Goal: Download file/media

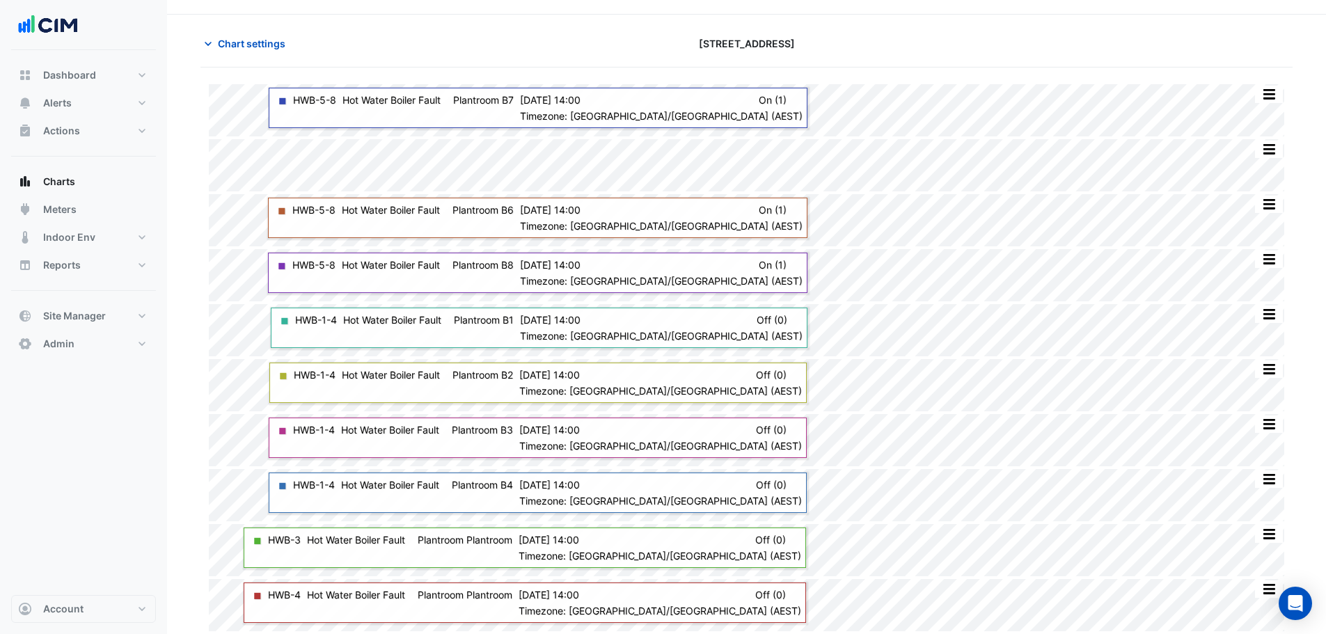
scroll to position [35, 0]
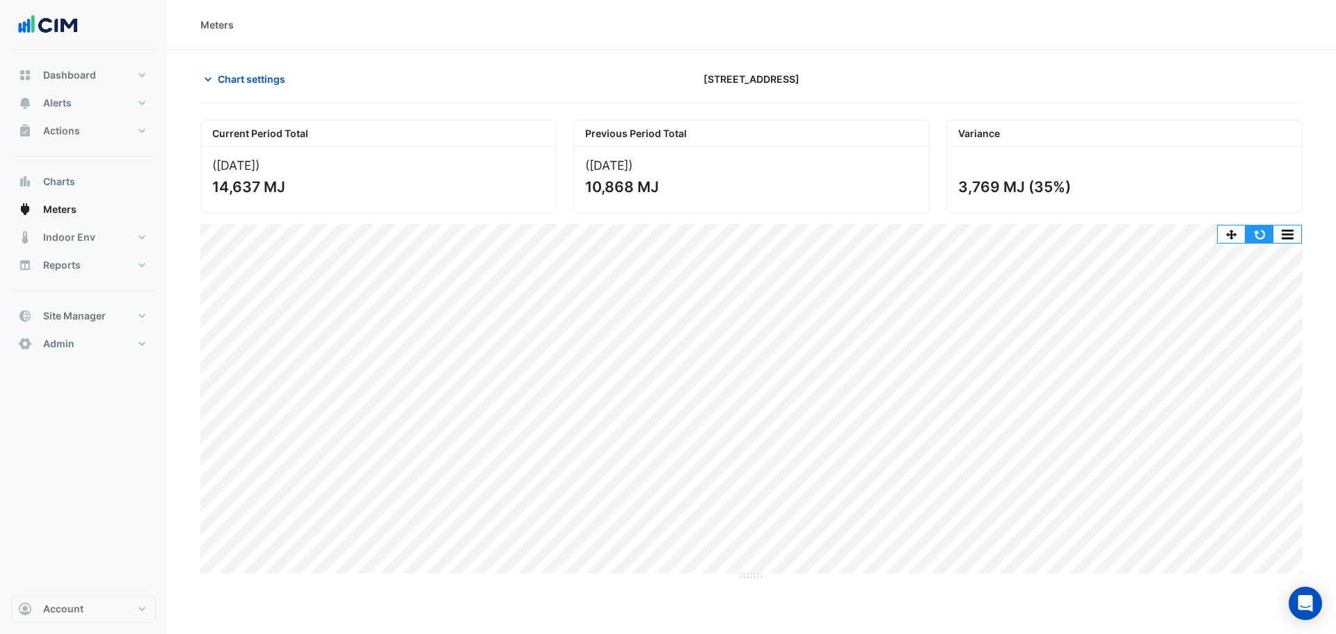
click at [1258, 239] on button "button" at bounding box center [1260, 233] width 28 height 17
click at [1296, 235] on button "button" at bounding box center [1287, 233] width 28 height 17
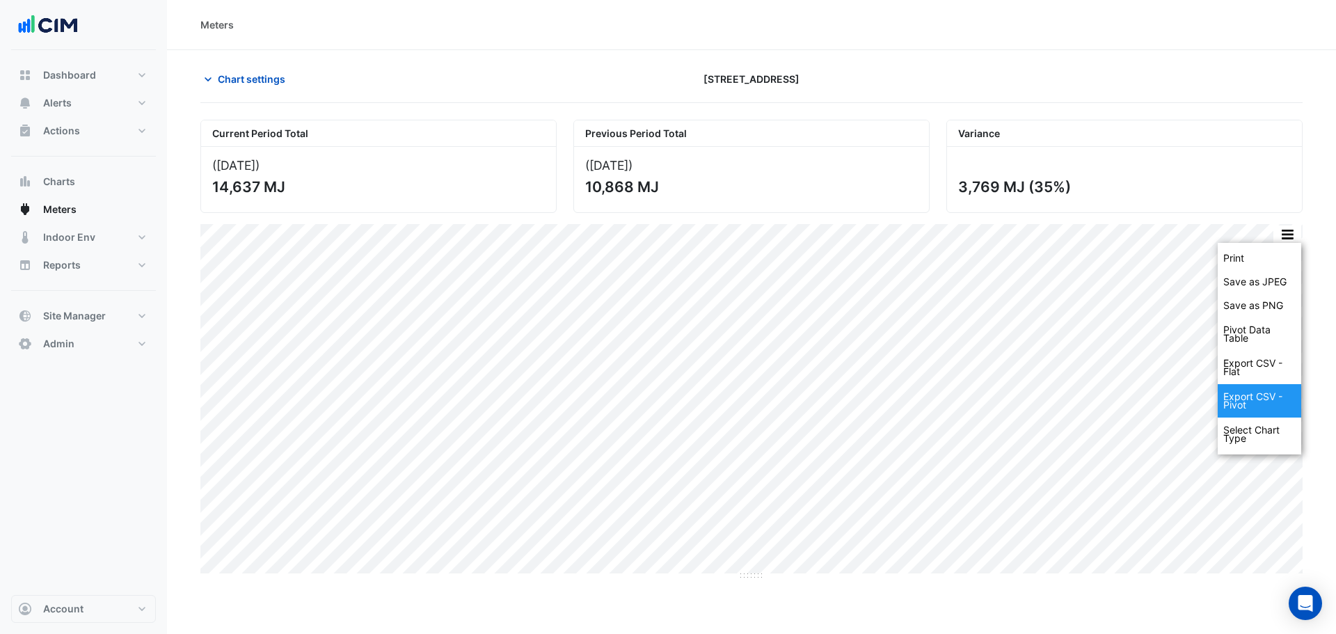
click at [1281, 392] on div "Export CSV - Pivot" at bounding box center [1260, 400] width 84 height 33
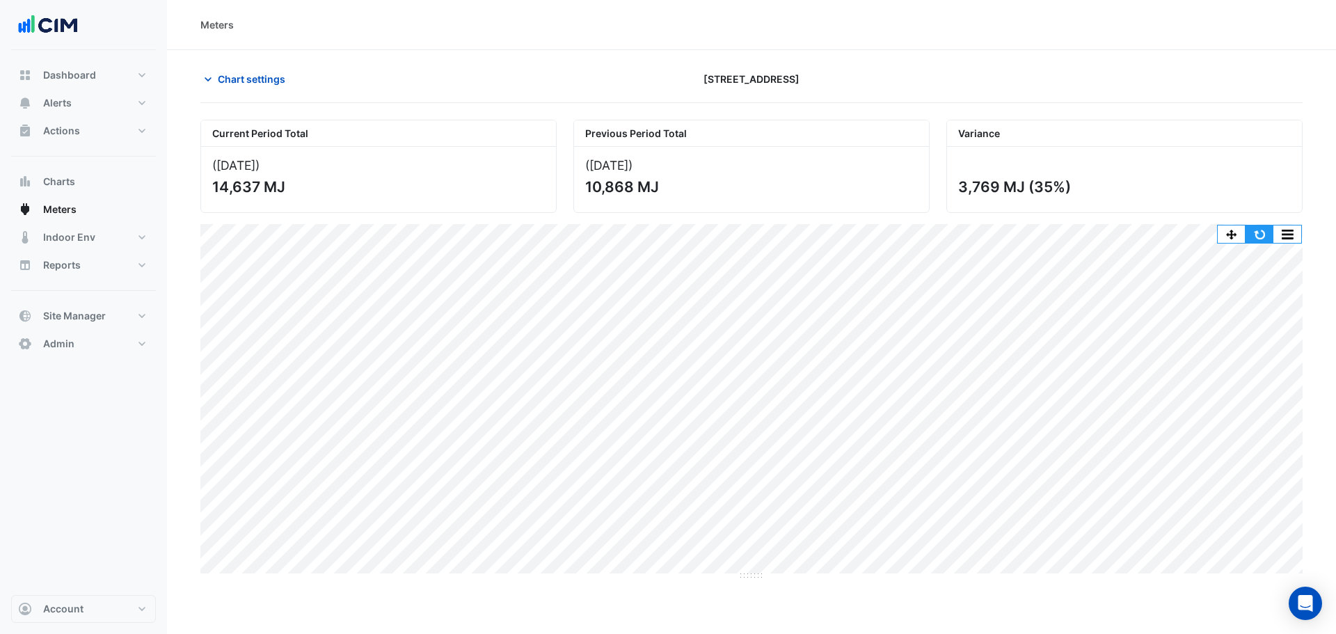
click at [1250, 235] on button "button" at bounding box center [1260, 233] width 28 height 17
click at [1257, 230] on button "button" at bounding box center [1260, 233] width 28 height 17
click at [1253, 226] on button "button" at bounding box center [1260, 233] width 28 height 17
click at [1257, 229] on button "button" at bounding box center [1260, 233] width 28 height 17
click at [1255, 234] on button "button" at bounding box center [1260, 233] width 28 height 17
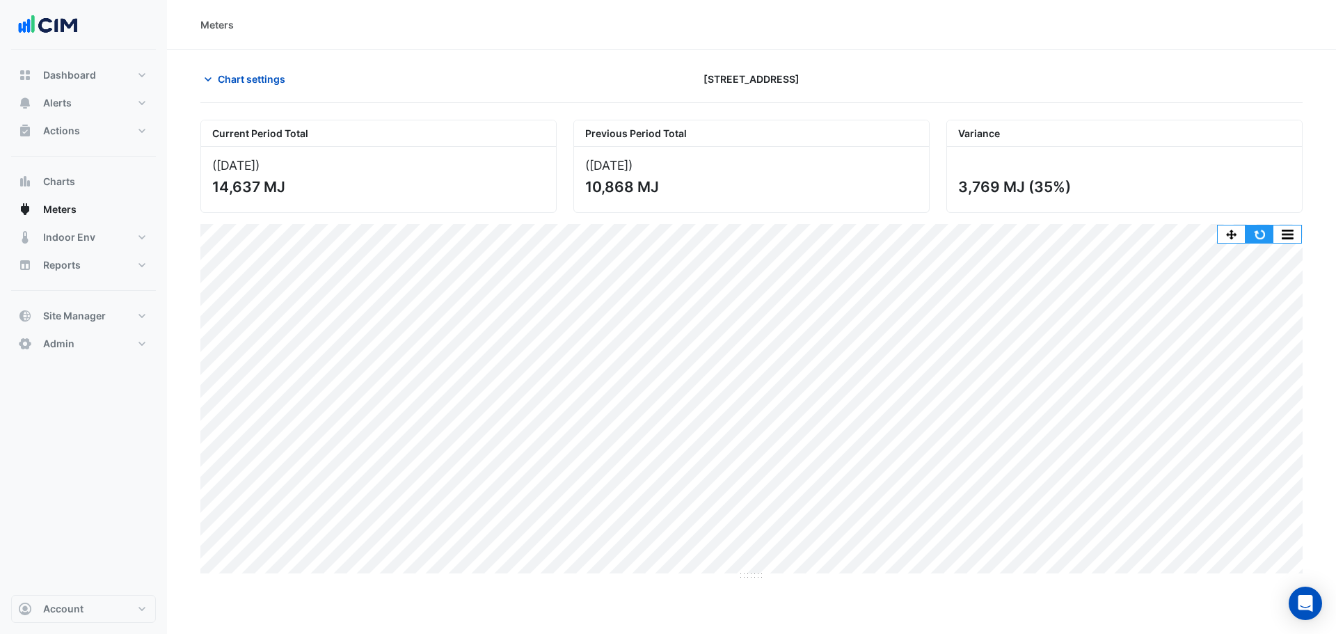
click at [1266, 228] on button "button" at bounding box center [1260, 233] width 28 height 17
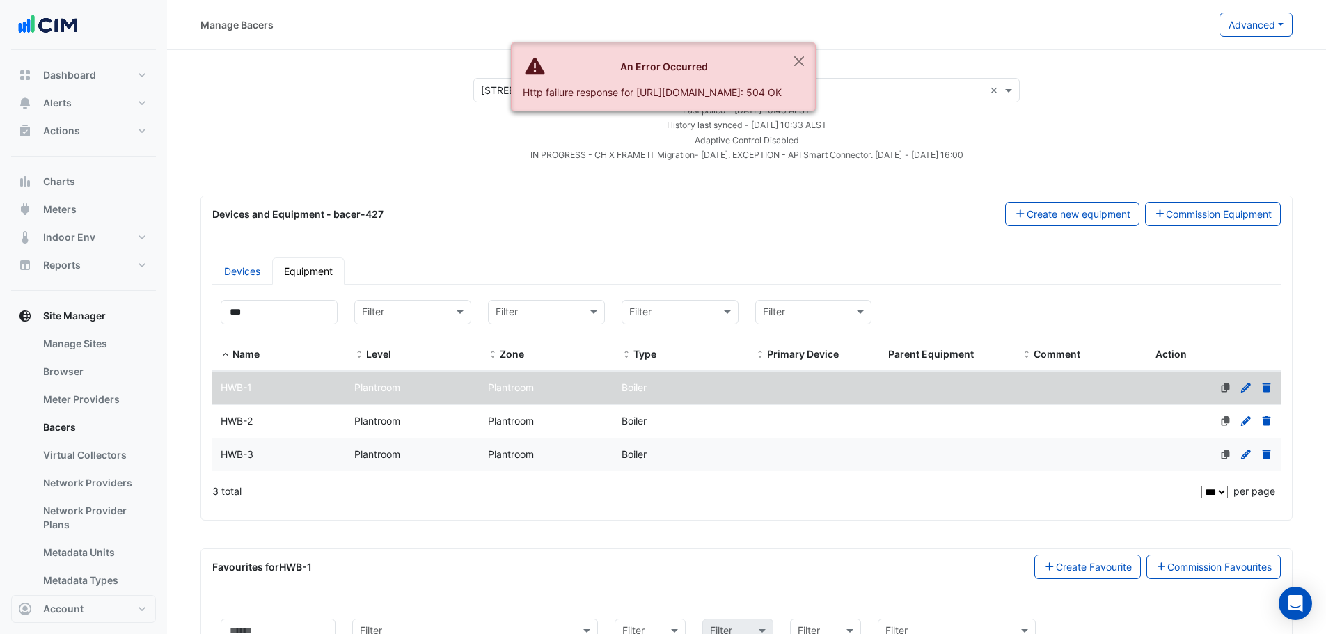
select select "***"
